Goal: Information Seeking & Learning: Learn about a topic

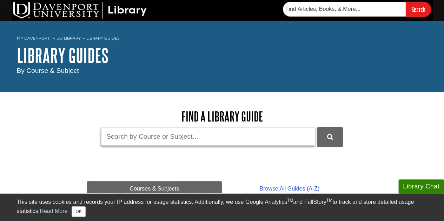
click at [138, 138] on input "Guide Search Terms" at bounding box center [208, 136] width 214 height 19
type input "video studio"
click at [317, 127] on button "DU Library Guides Search" at bounding box center [330, 136] width 26 height 19
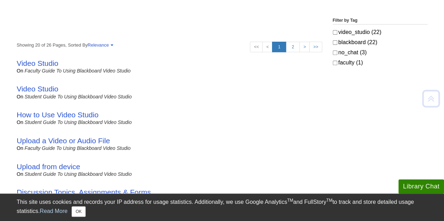
scroll to position [122, 0]
click at [55, 88] on link "Video Studio" at bounding box center [38, 89] width 42 height 8
